Goal: Transaction & Acquisition: Purchase product/service

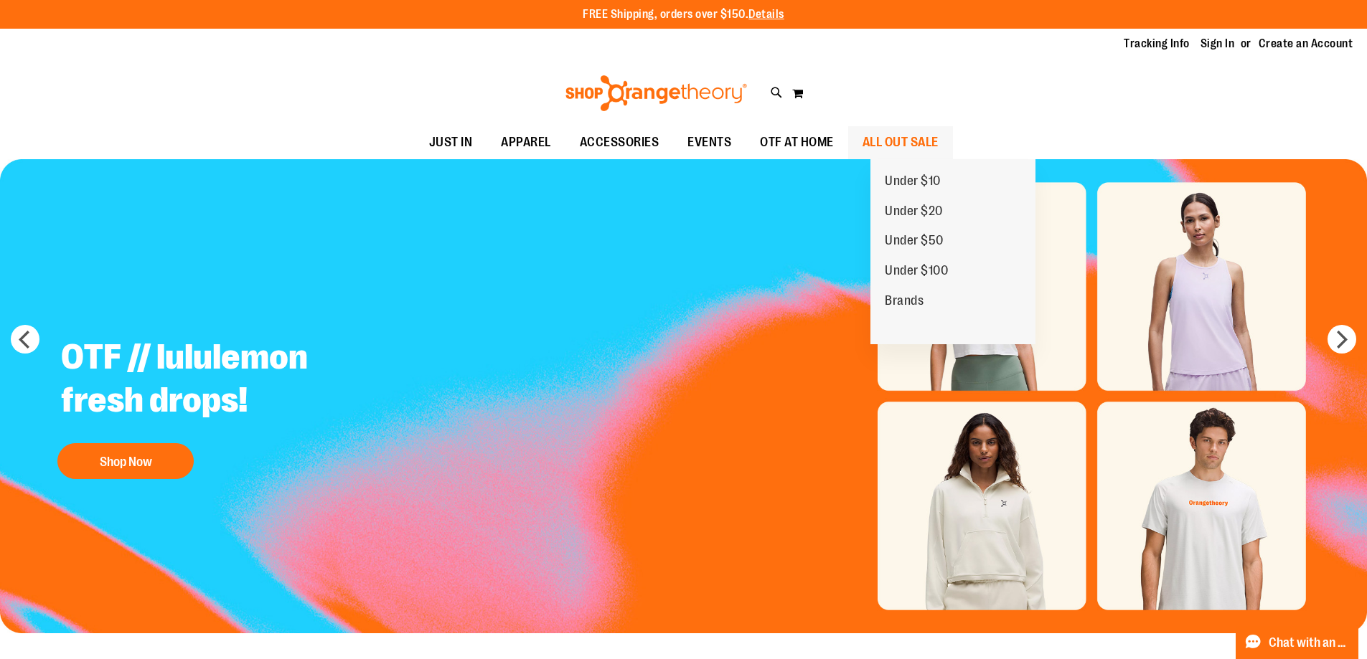
drag, startPoint x: 952, startPoint y: 136, endPoint x: 944, endPoint y: 144, distance: 11.7
click at [939, 136] on span "ALL OUT SALE" at bounding box center [901, 142] width 76 height 32
click at [893, 147] on span "ALL OUT SALE" at bounding box center [901, 142] width 76 height 32
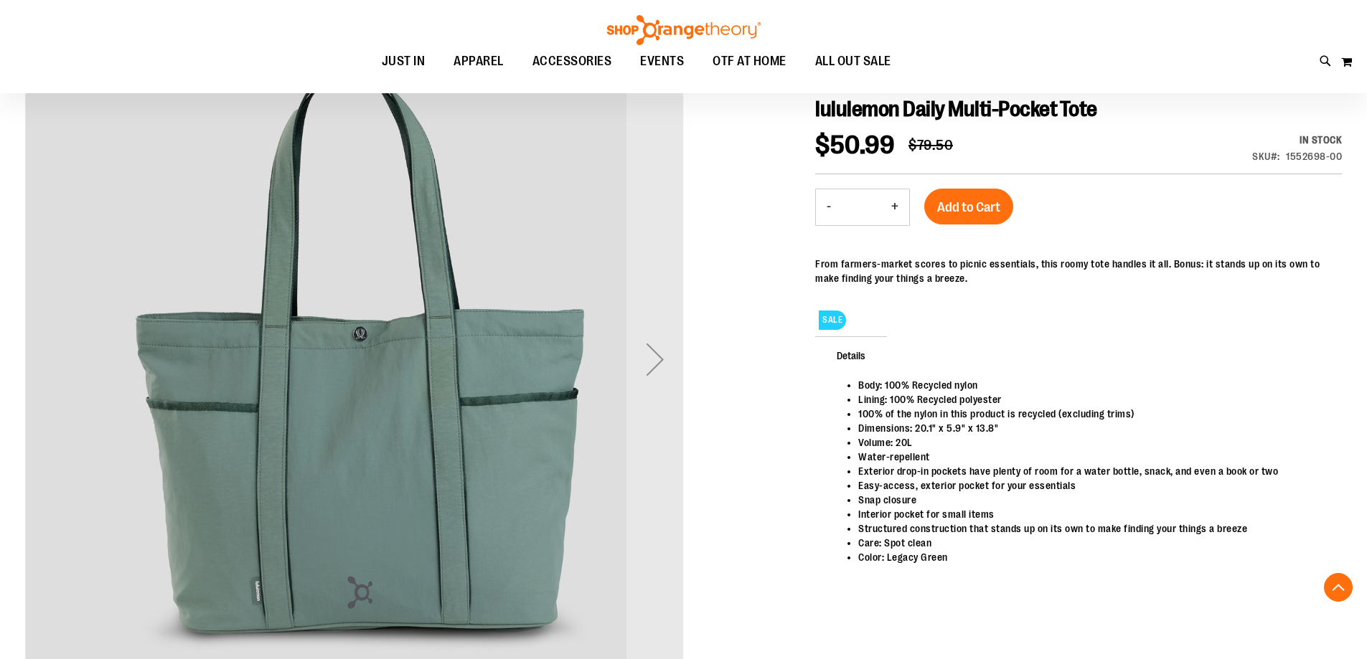
scroll to position [286, 0]
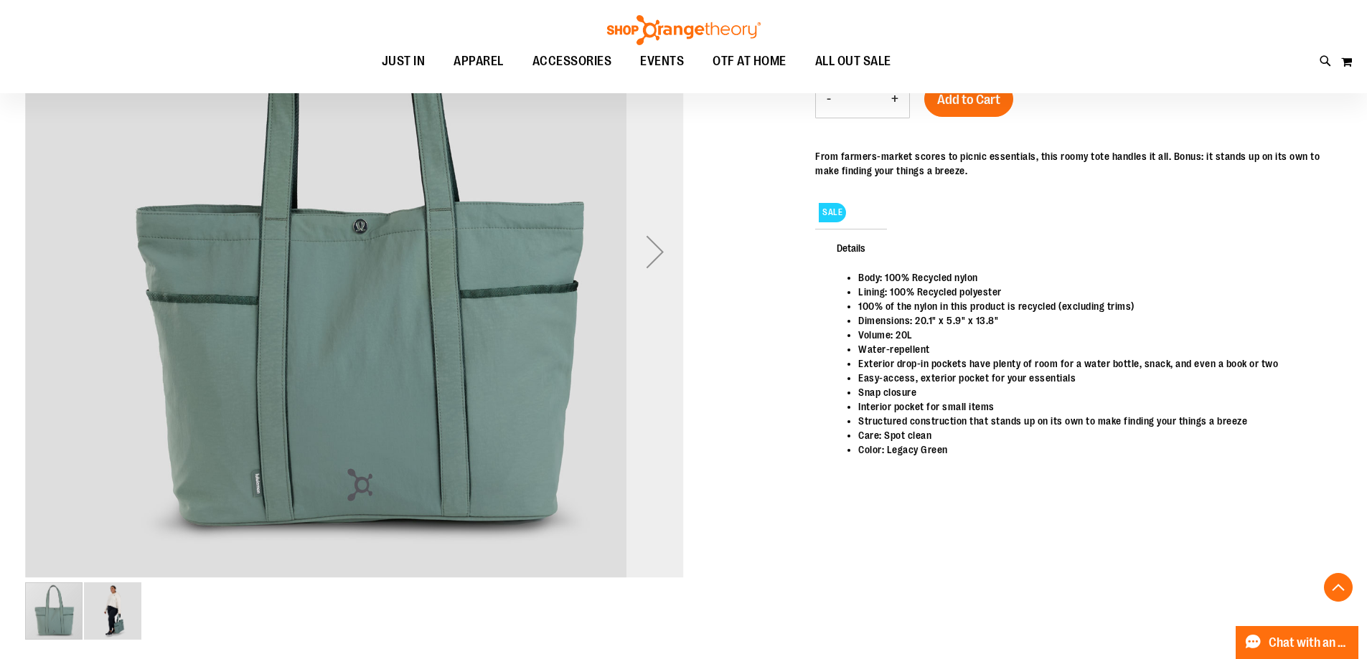
click at [657, 251] on div "Next" at bounding box center [654, 251] width 57 height 57
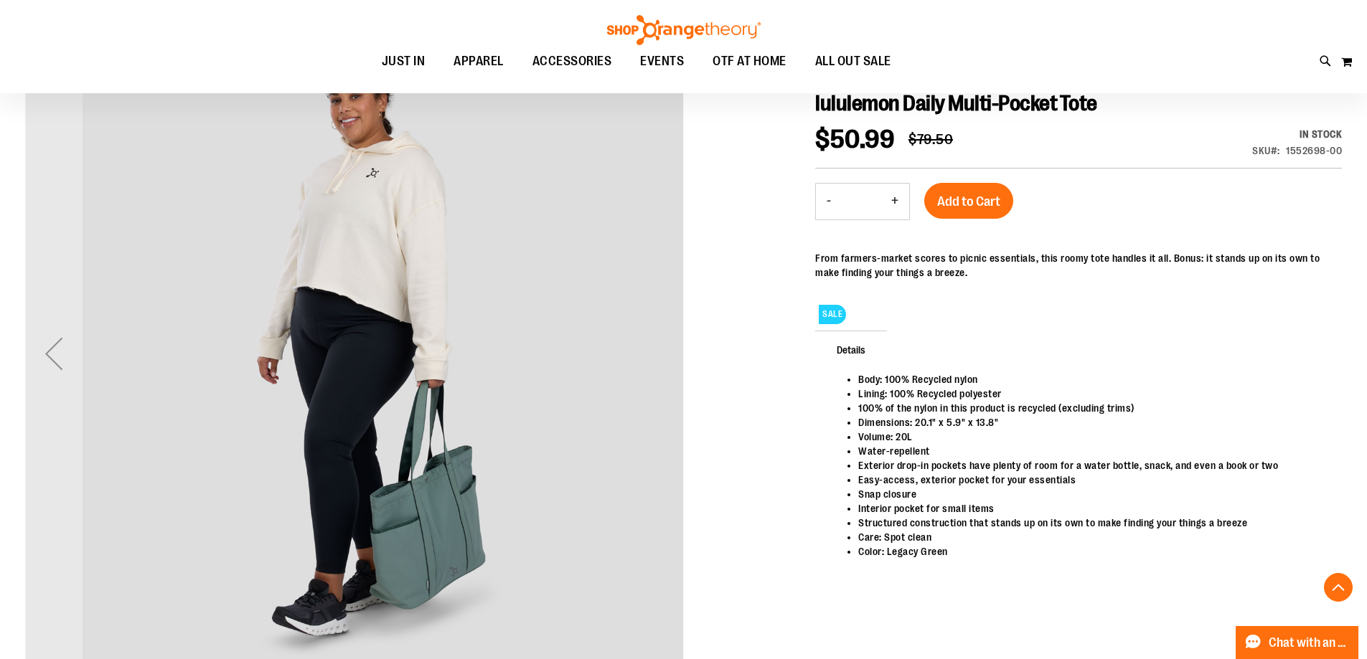
scroll to position [0, 0]
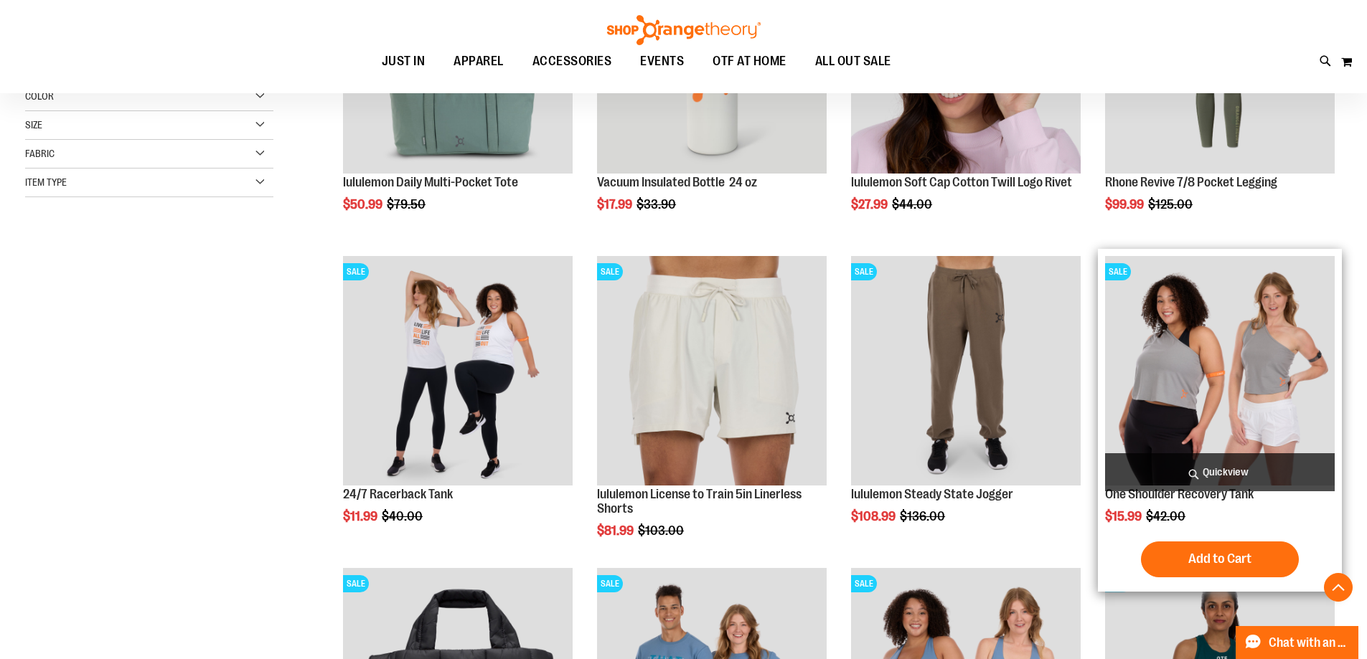
scroll to position [430, 0]
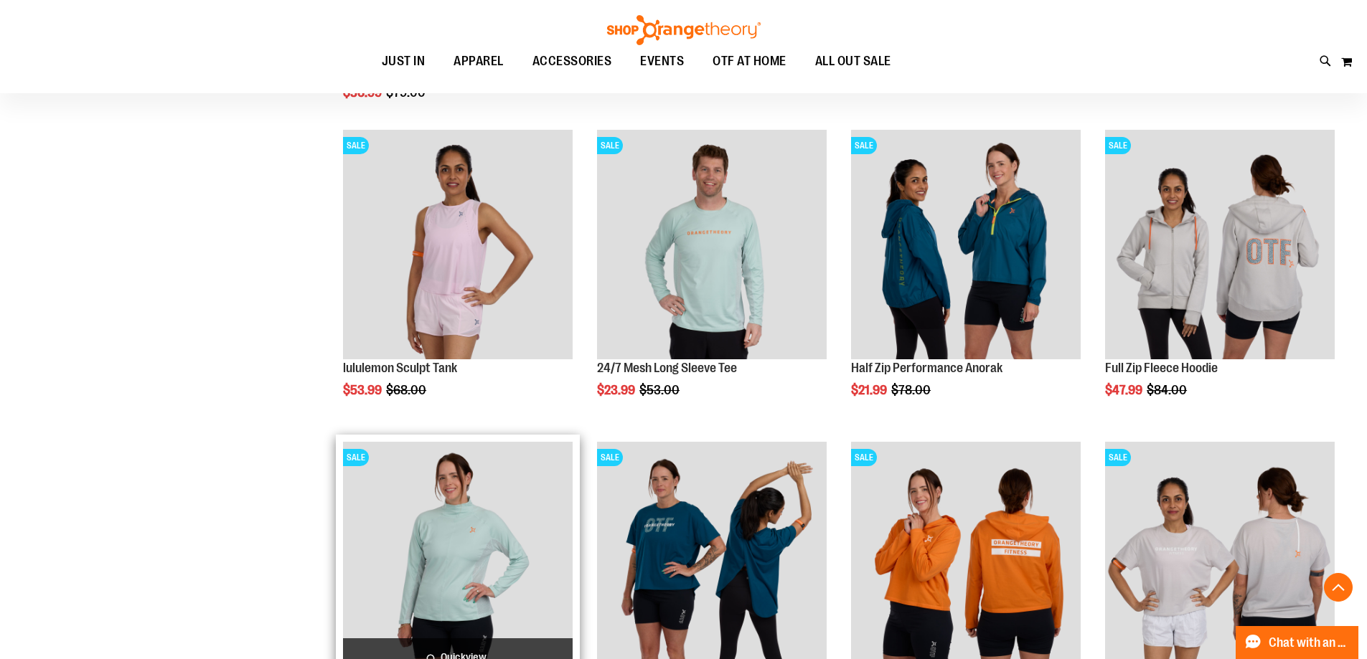
scroll to position [1439, 0]
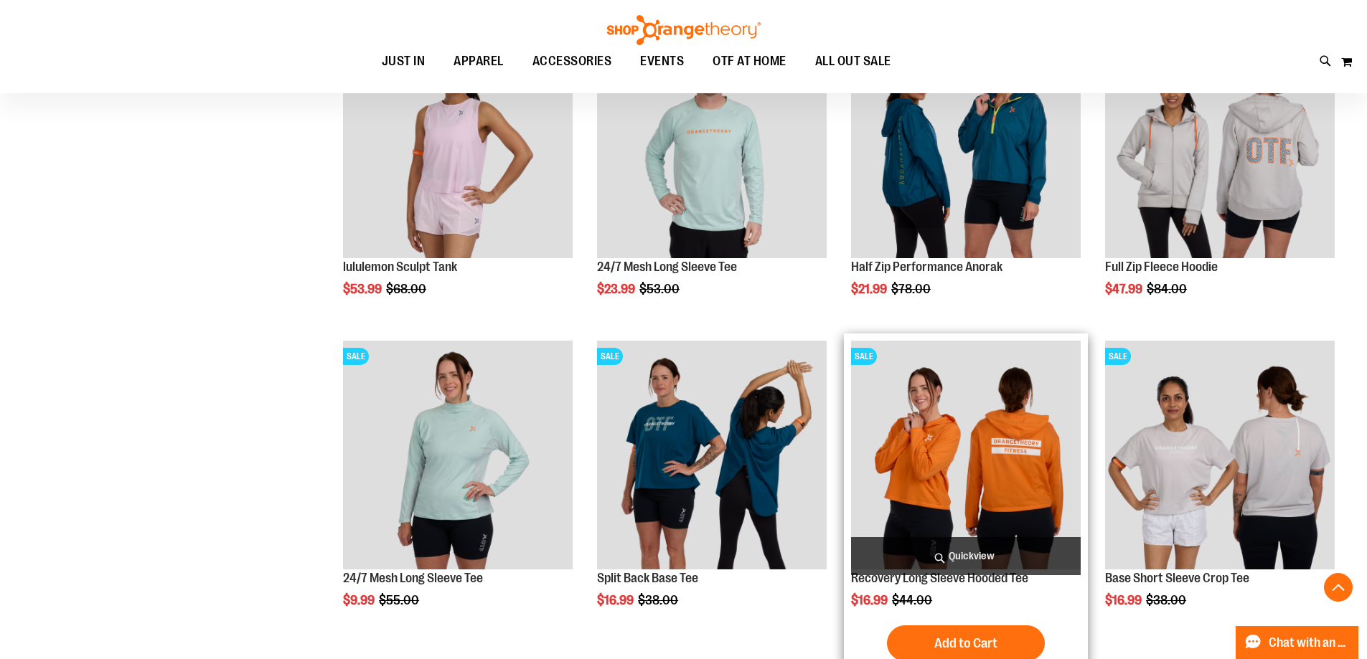
scroll to position [1510, 0]
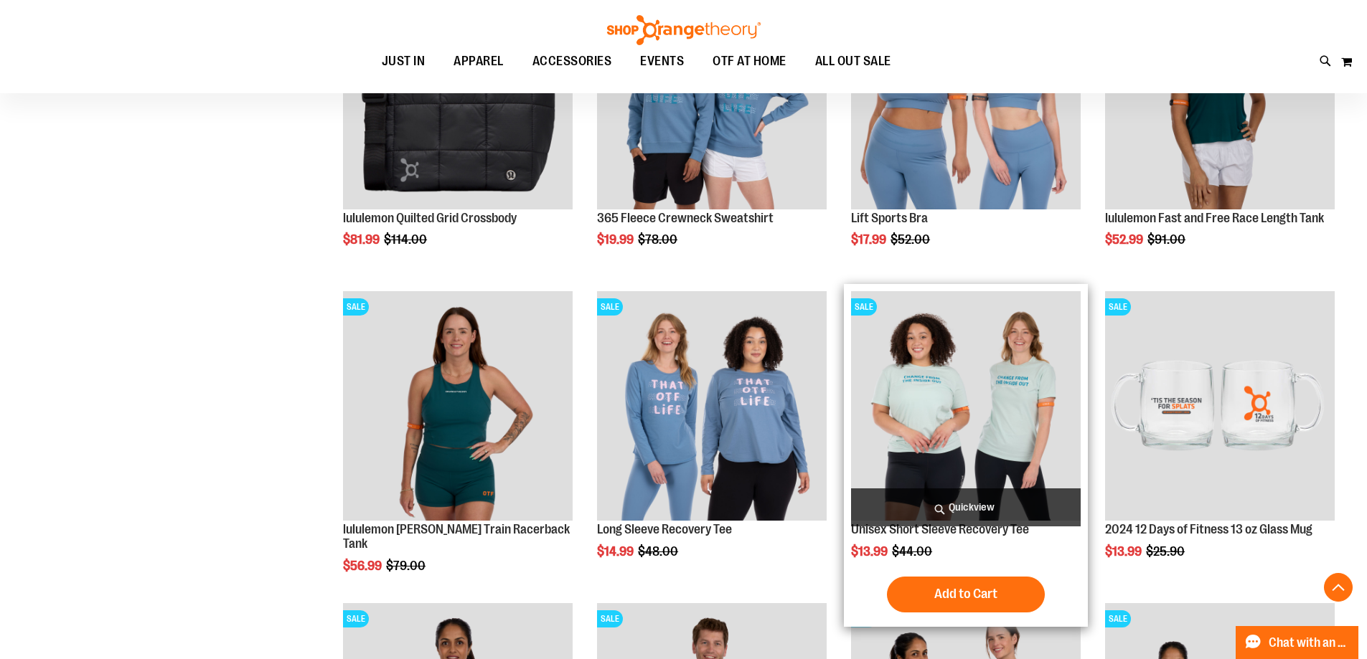
scroll to position [865, 0]
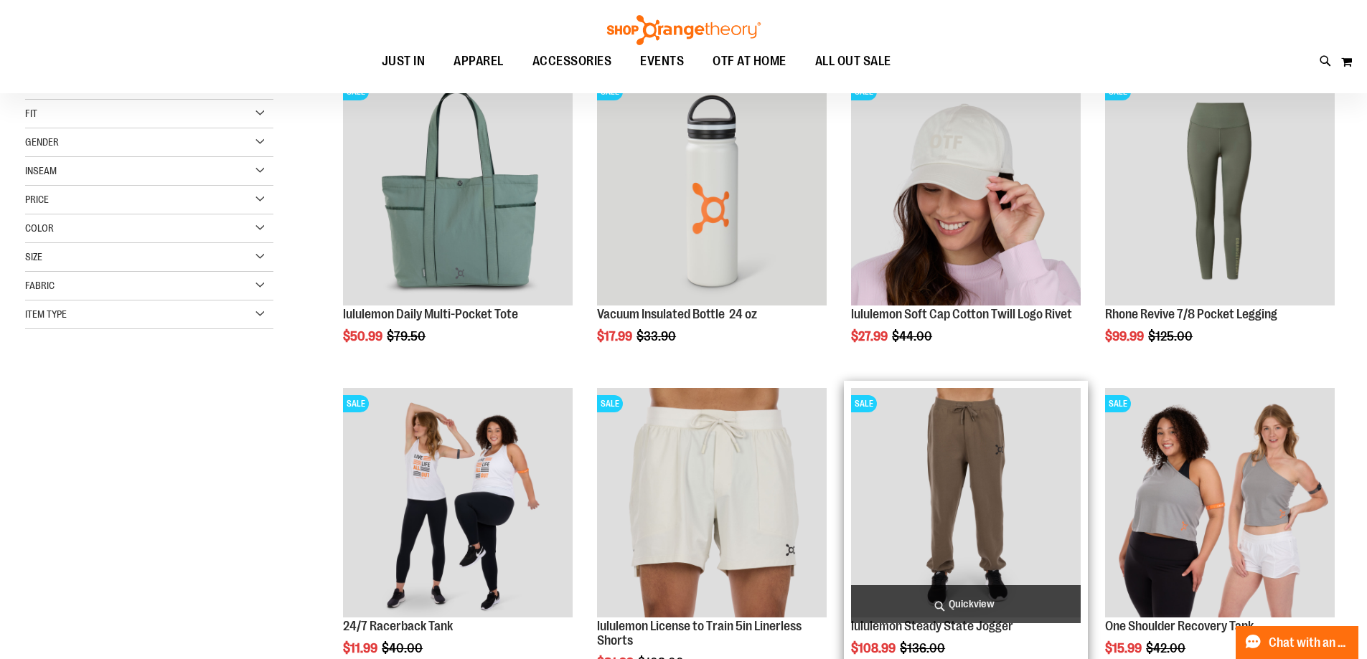
scroll to position [147, 0]
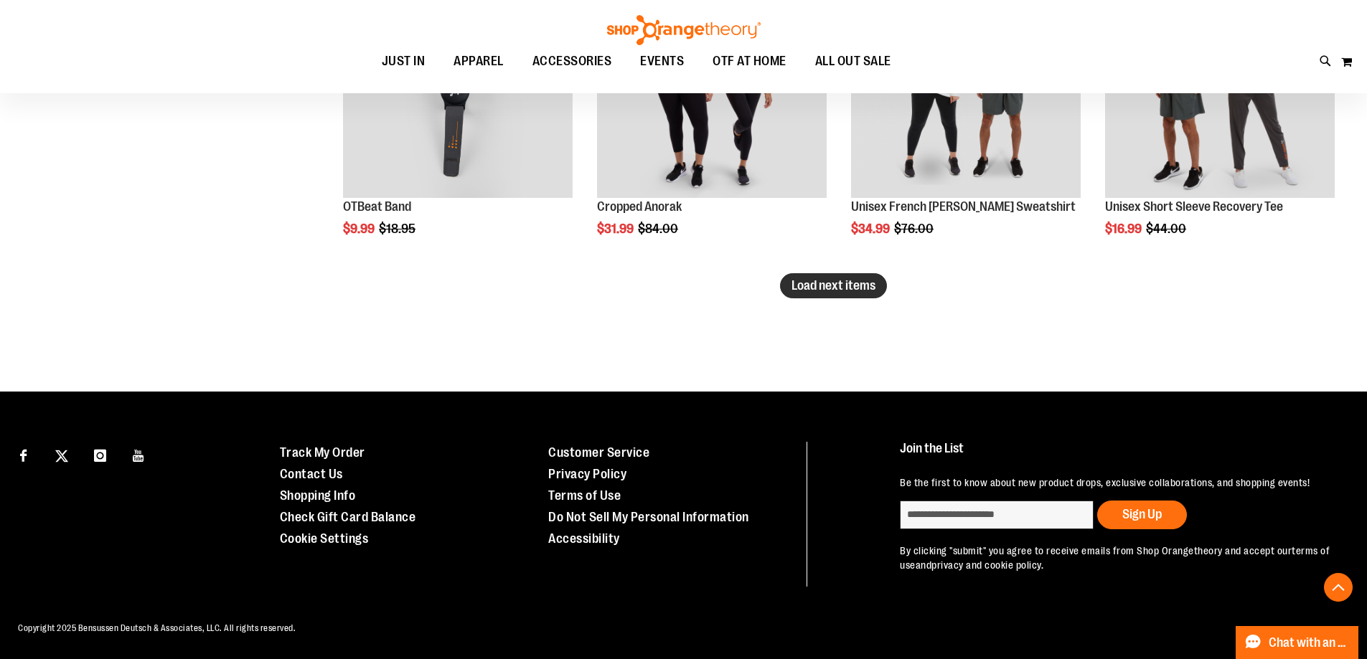
click at [830, 280] on span "Load next items" at bounding box center [833, 285] width 84 height 14
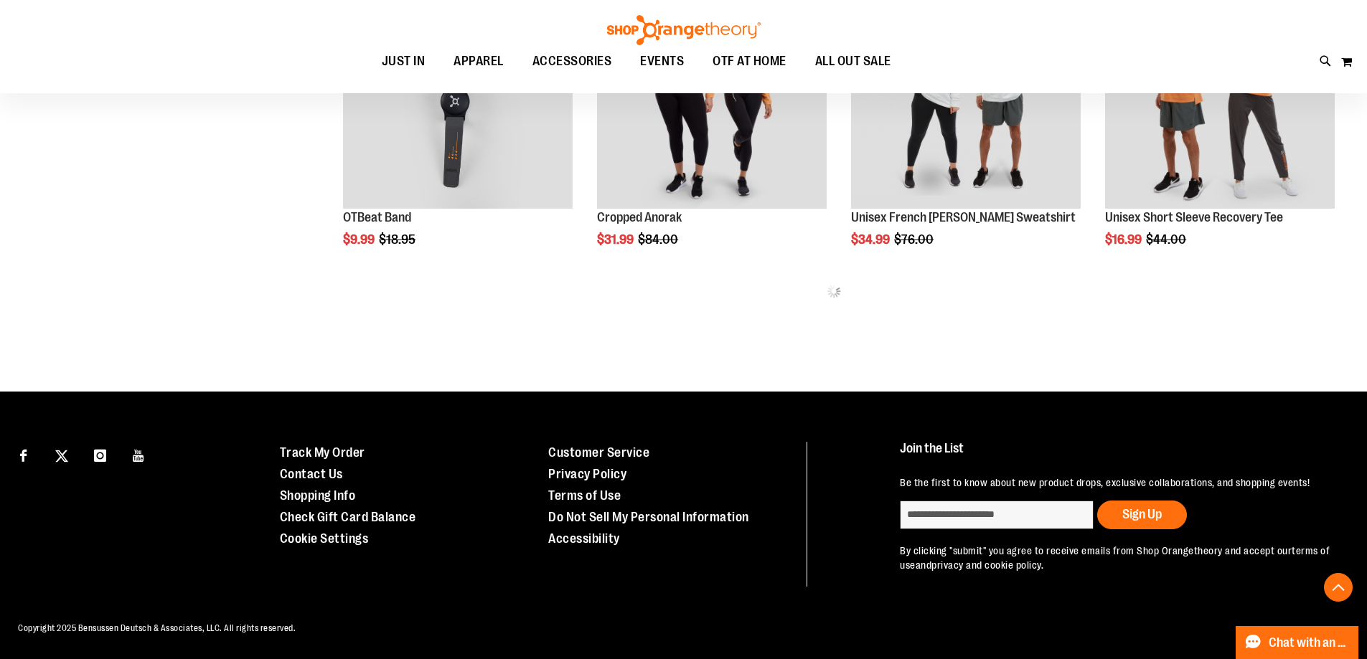
scroll to position [2819, 0]
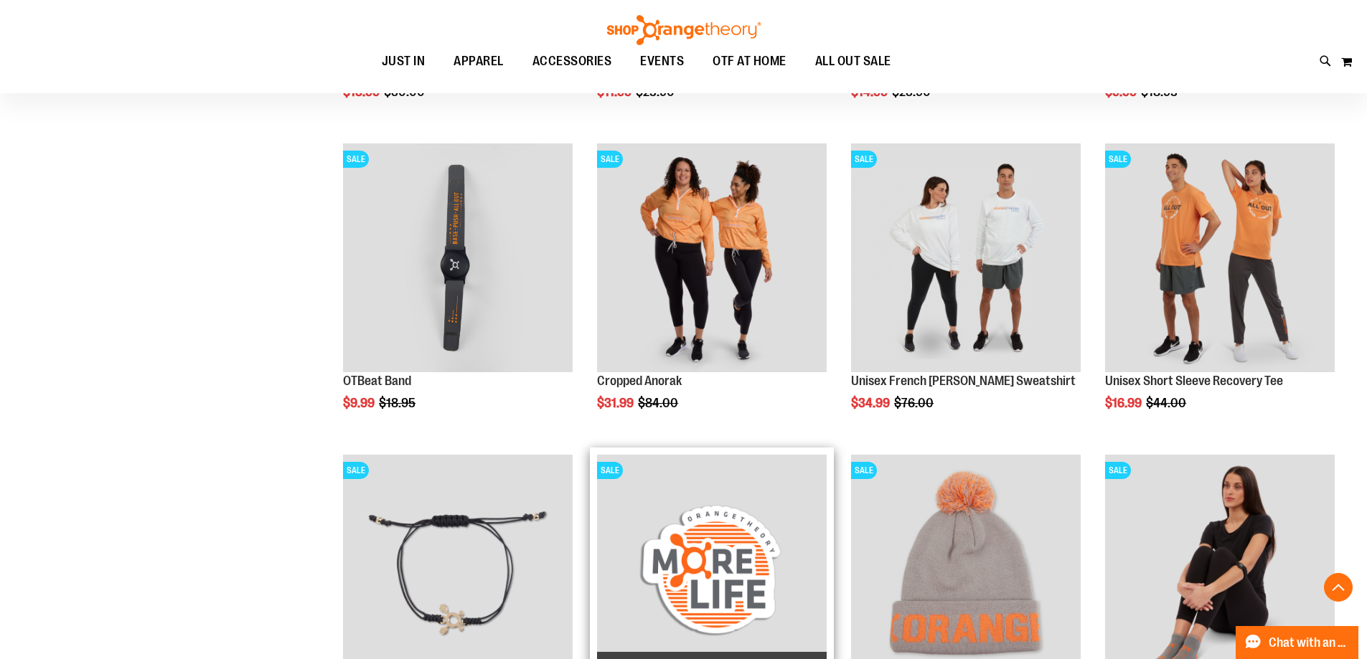
scroll to position [2603, 0]
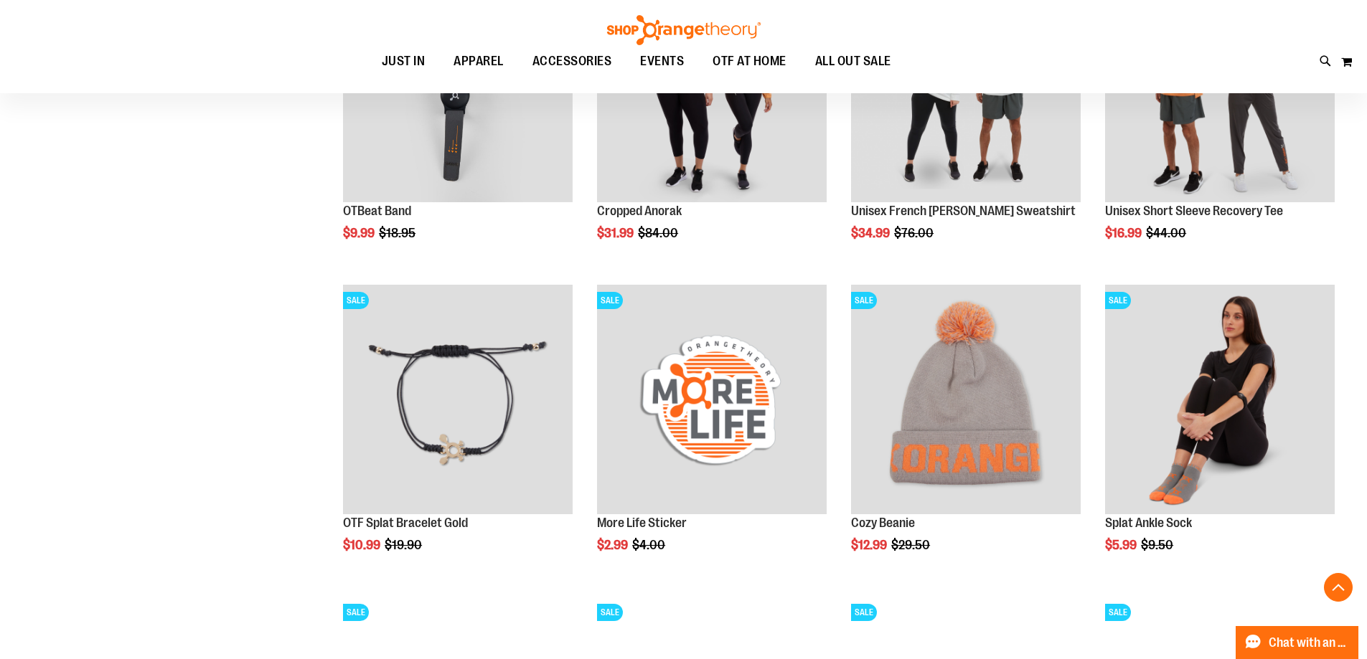
scroll to position [2819, 0]
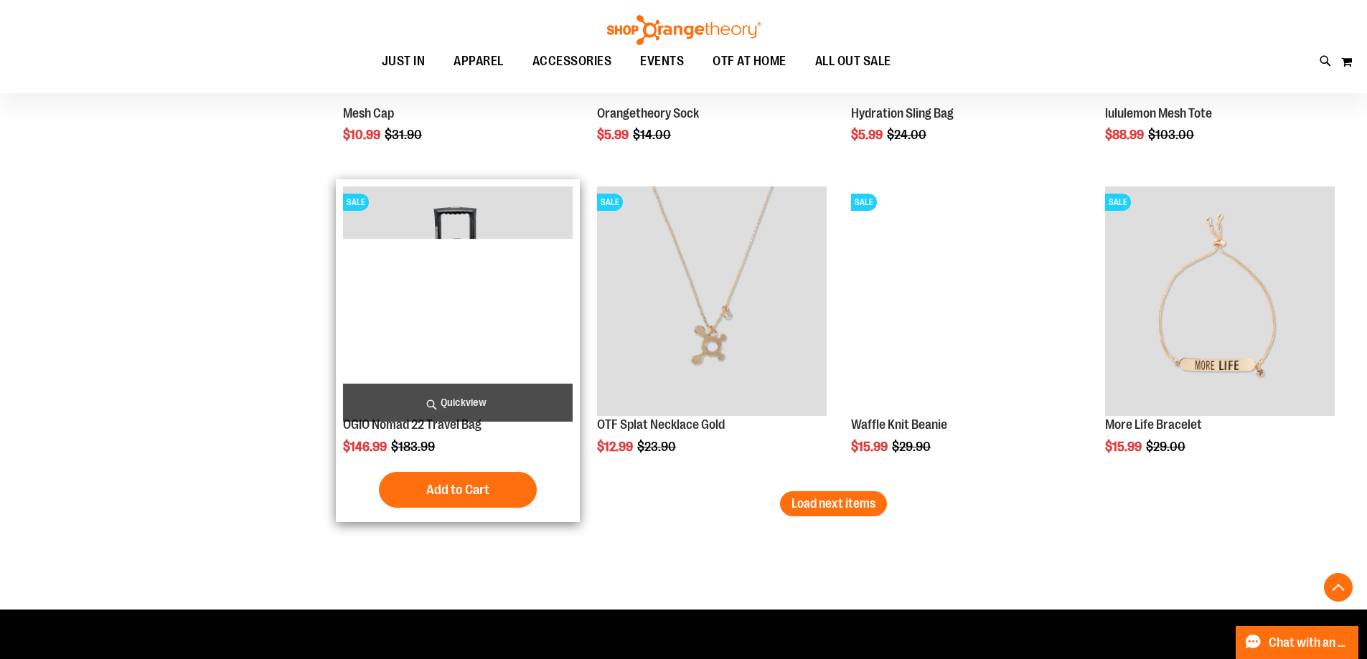
scroll to position [3608, 0]
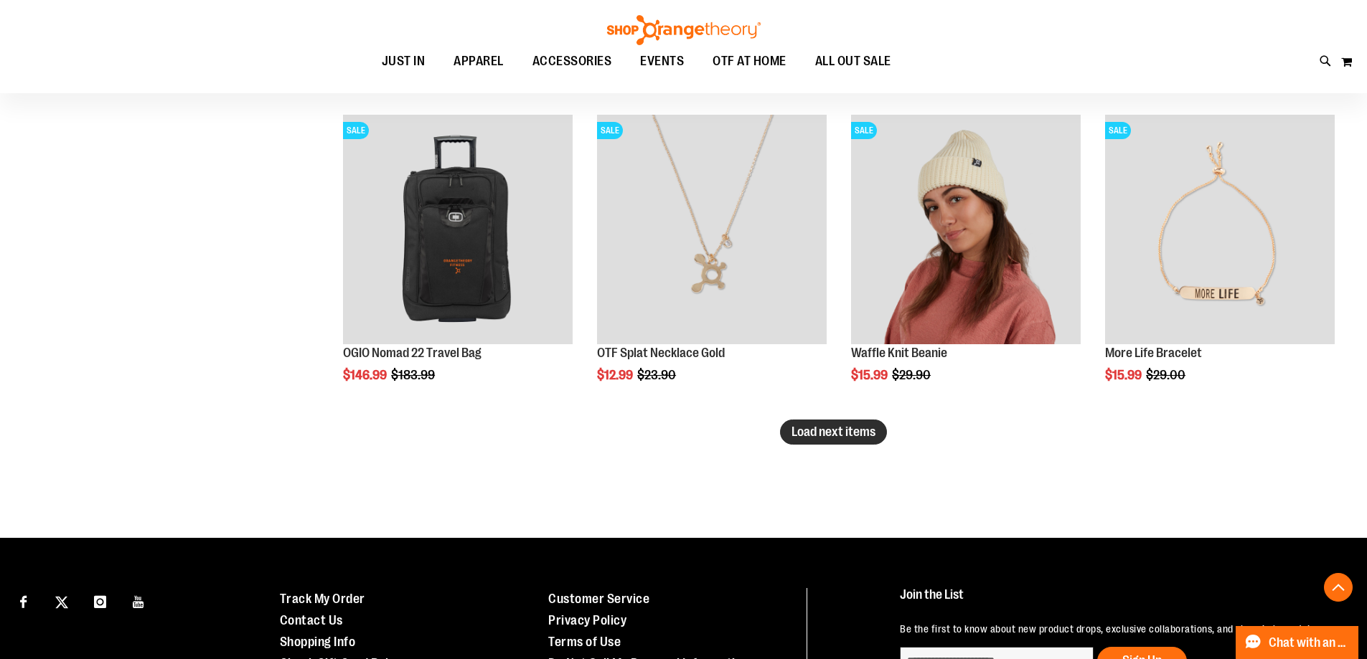
click at [829, 440] on button "Load next items" at bounding box center [833, 432] width 107 height 25
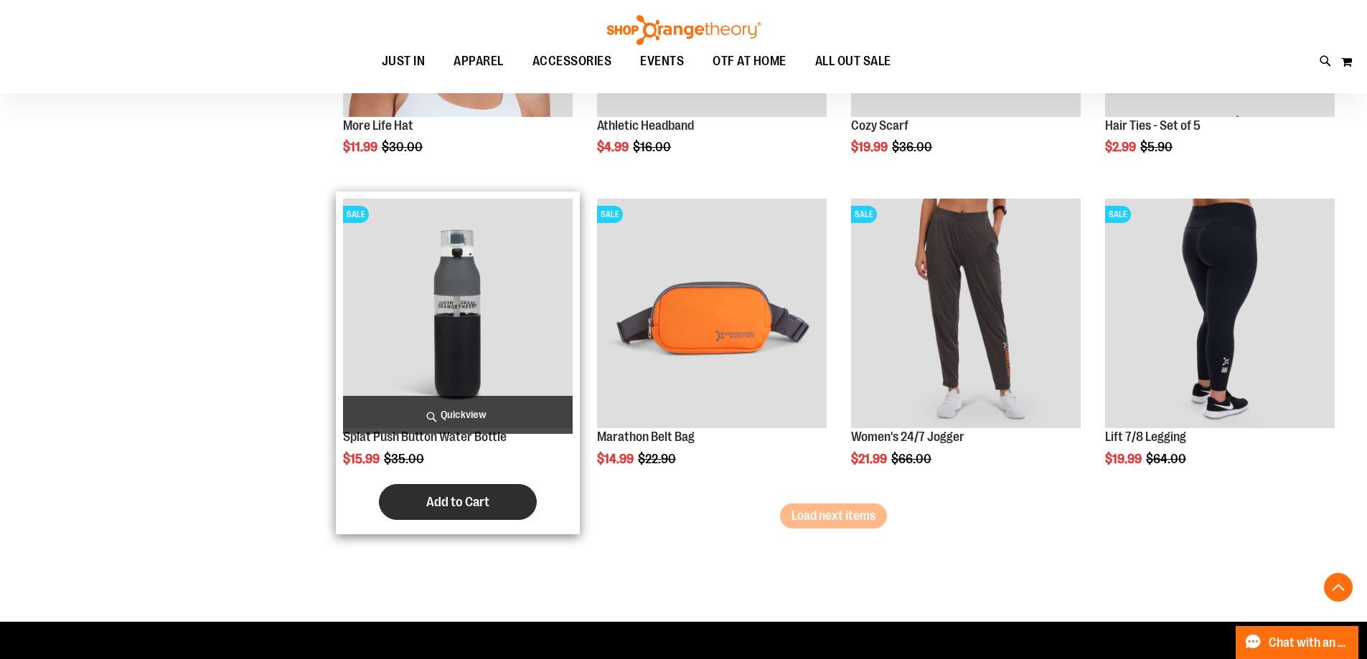
scroll to position [4469, 0]
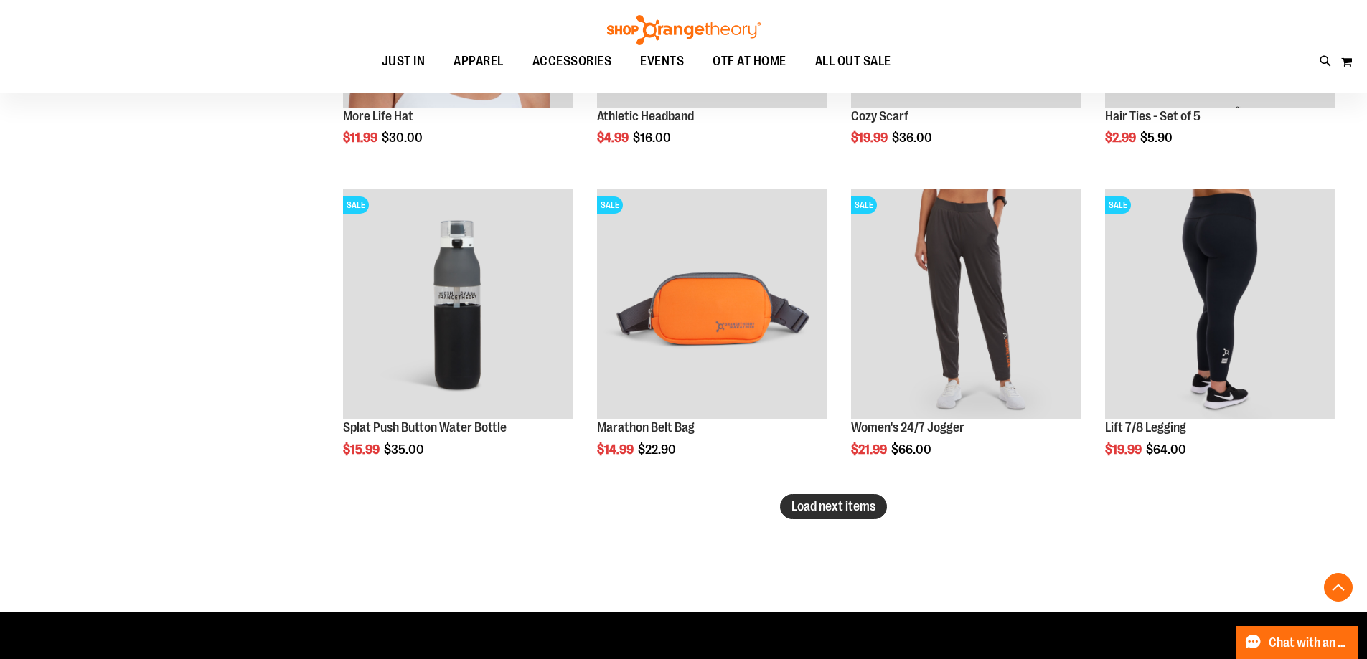
click at [870, 506] on span "Load next items" at bounding box center [833, 506] width 84 height 14
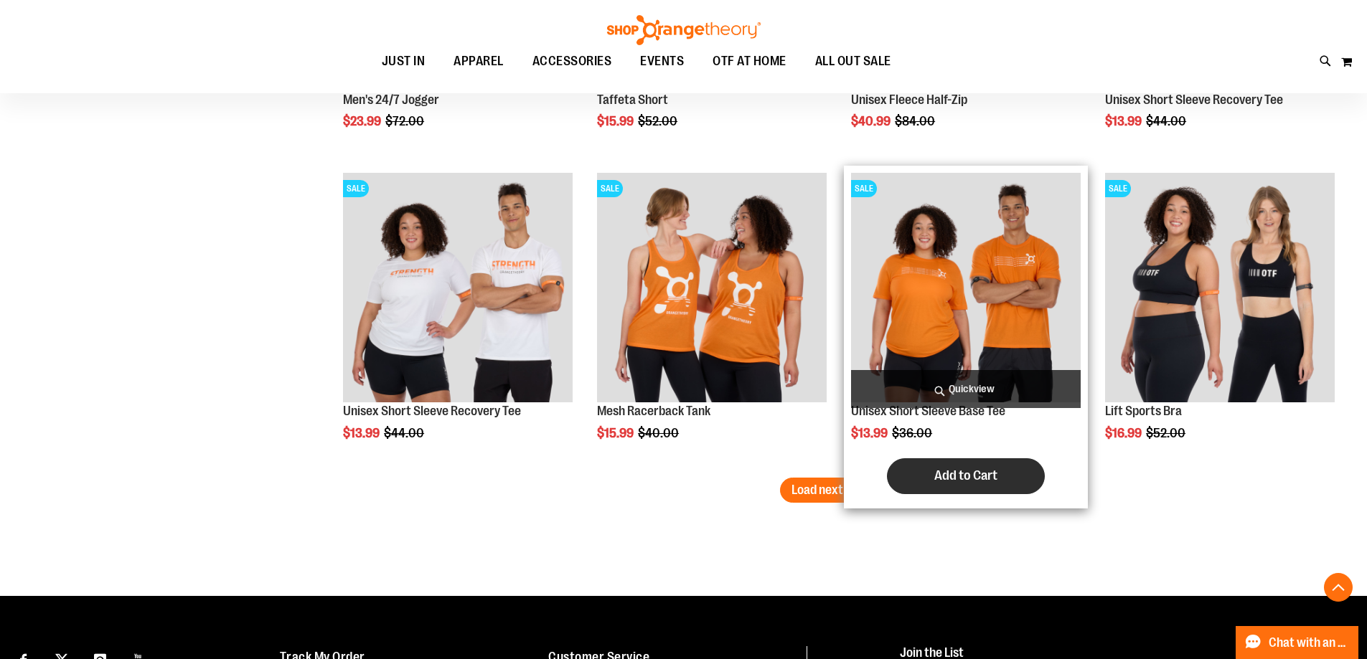
scroll to position [5545, 0]
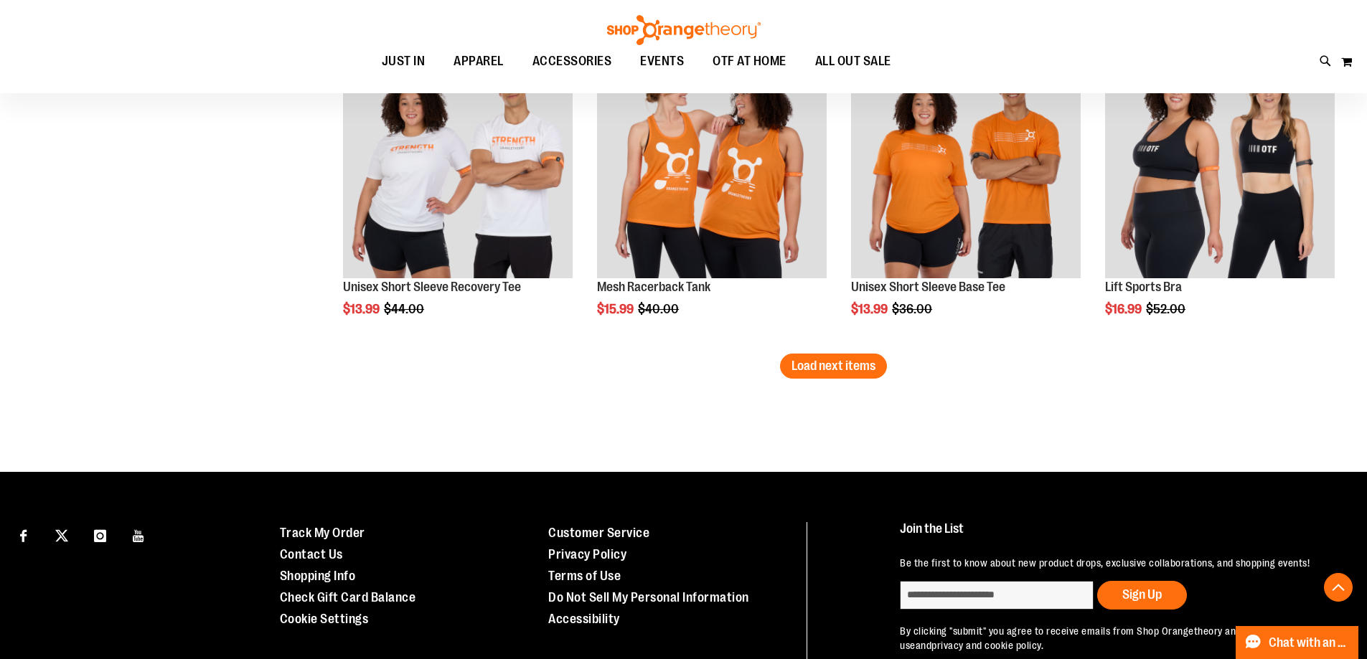
click at [821, 368] on span "Load next items" at bounding box center [833, 366] width 84 height 14
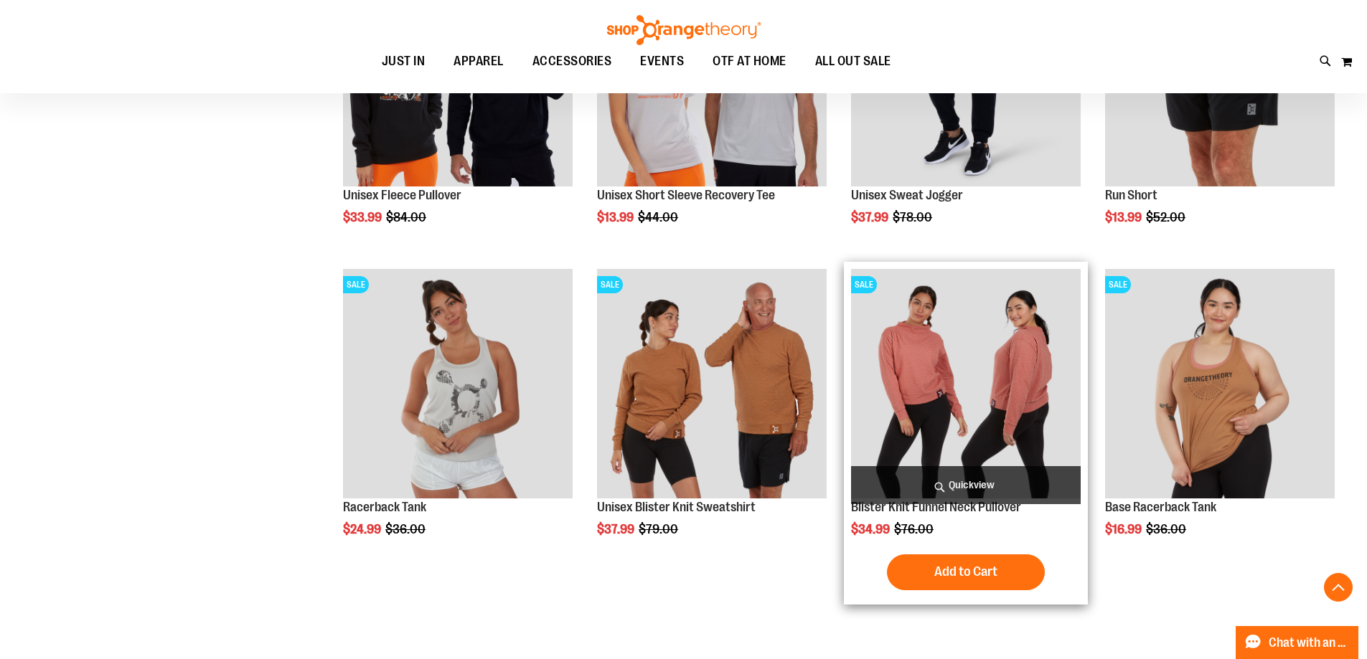
scroll to position [6406, 0]
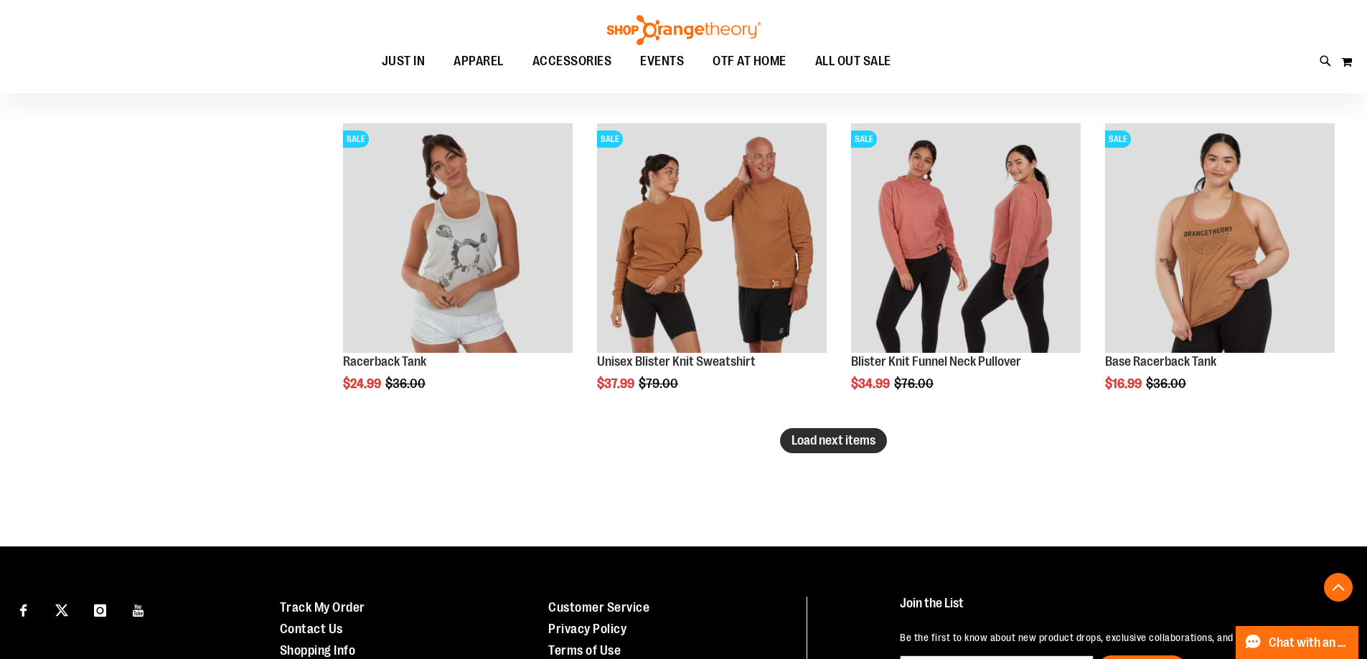
click at [860, 445] on span "Load next items" at bounding box center [833, 440] width 84 height 14
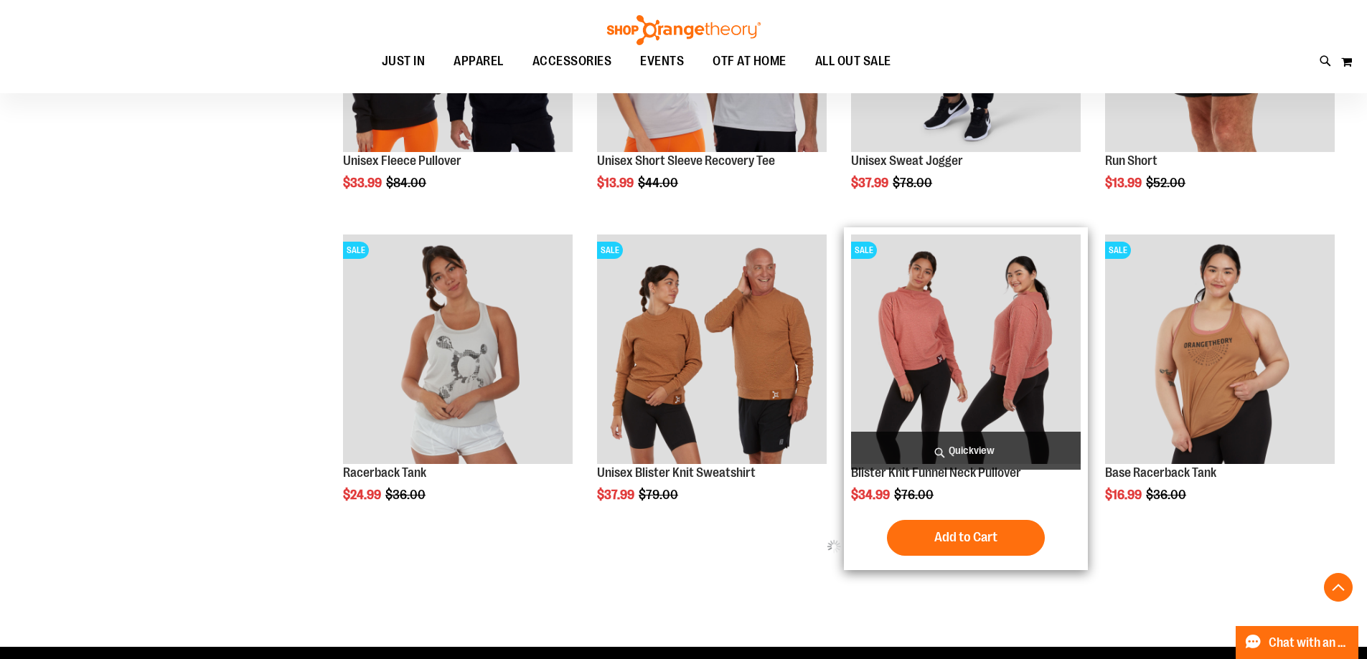
scroll to position [6191, 0]
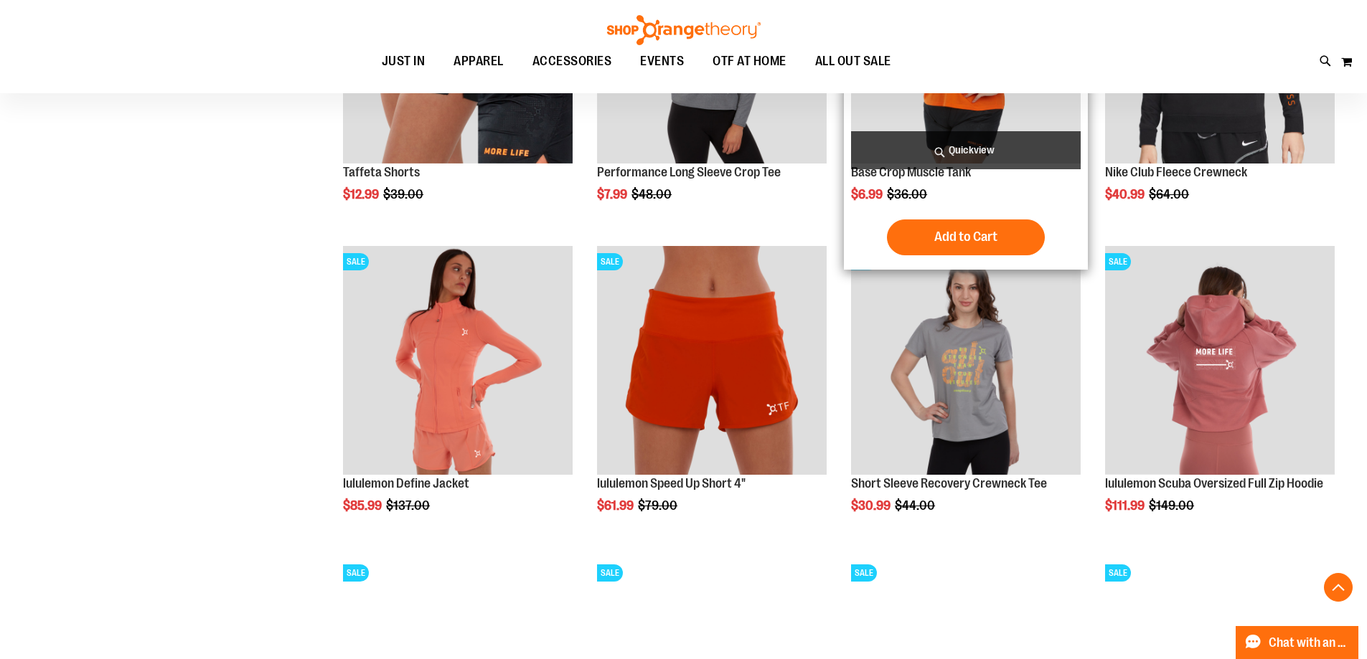
scroll to position [6909, 0]
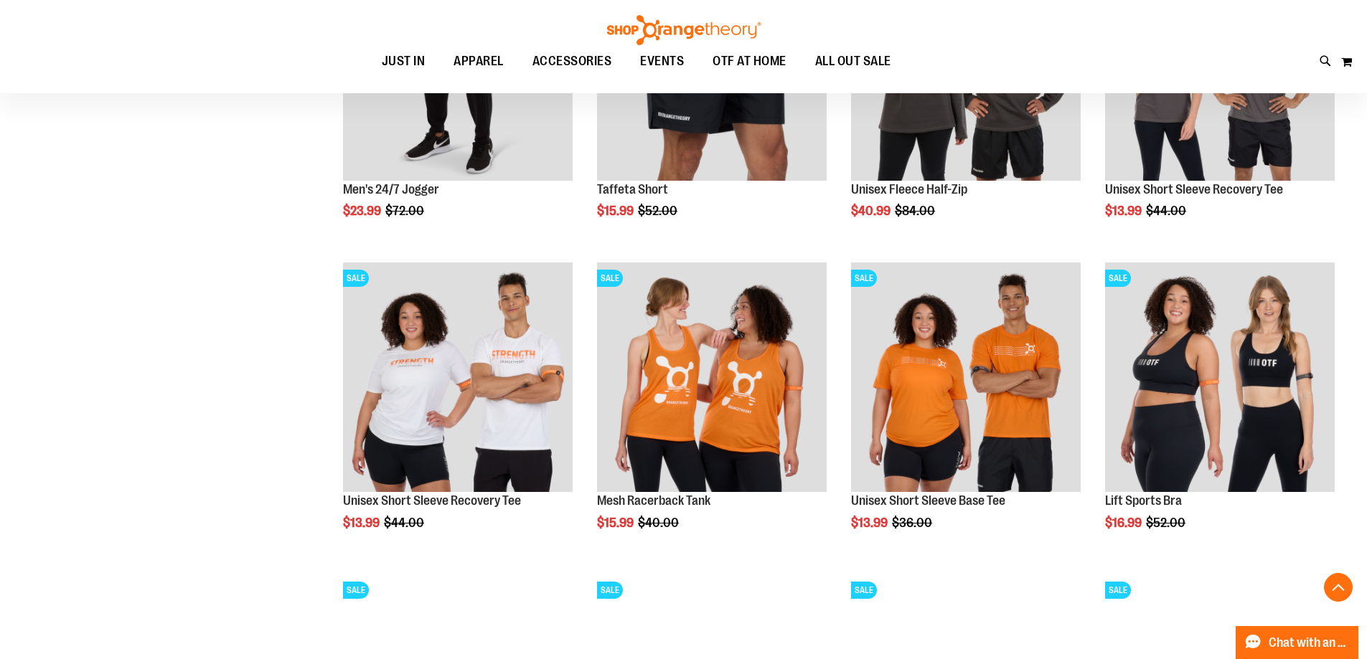
scroll to position [5330, 0]
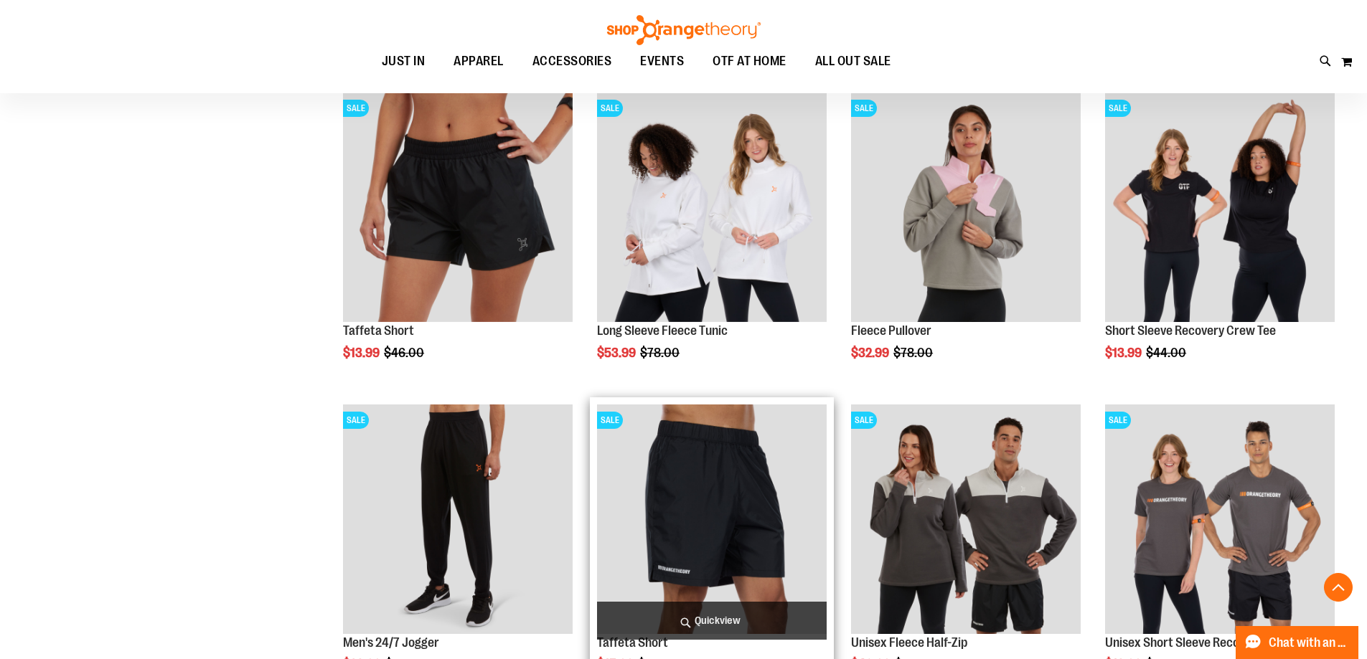
scroll to position [4756, 0]
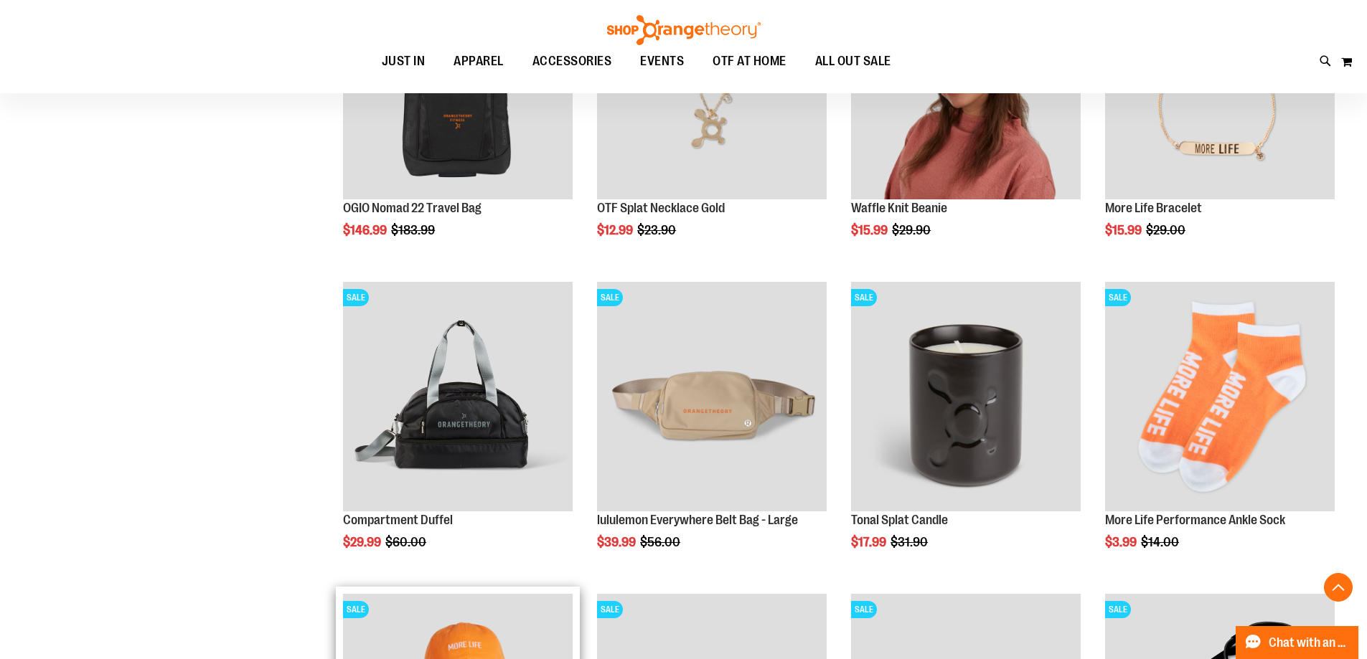
scroll to position [3751, 0]
